Goal: Learn about a topic: Learn about a topic

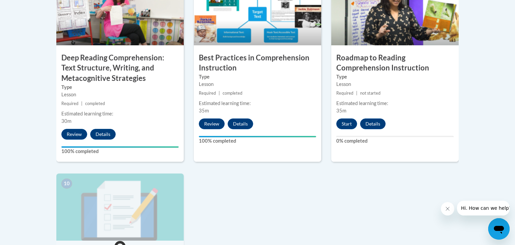
scroll to position [614, 0]
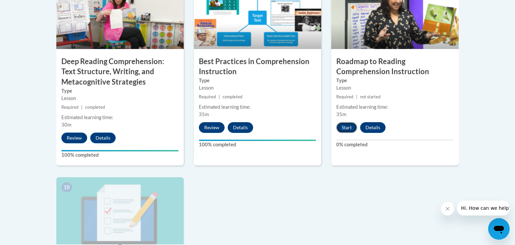
click at [344, 128] on button "Start" at bounding box center [346, 127] width 21 height 11
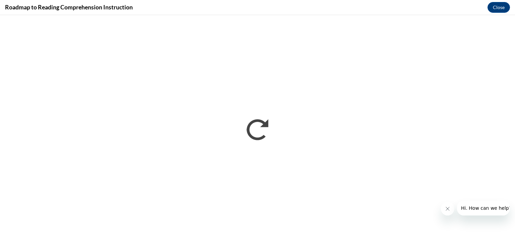
scroll to position [0, 0]
